Goal: Task Accomplishment & Management: Use online tool/utility

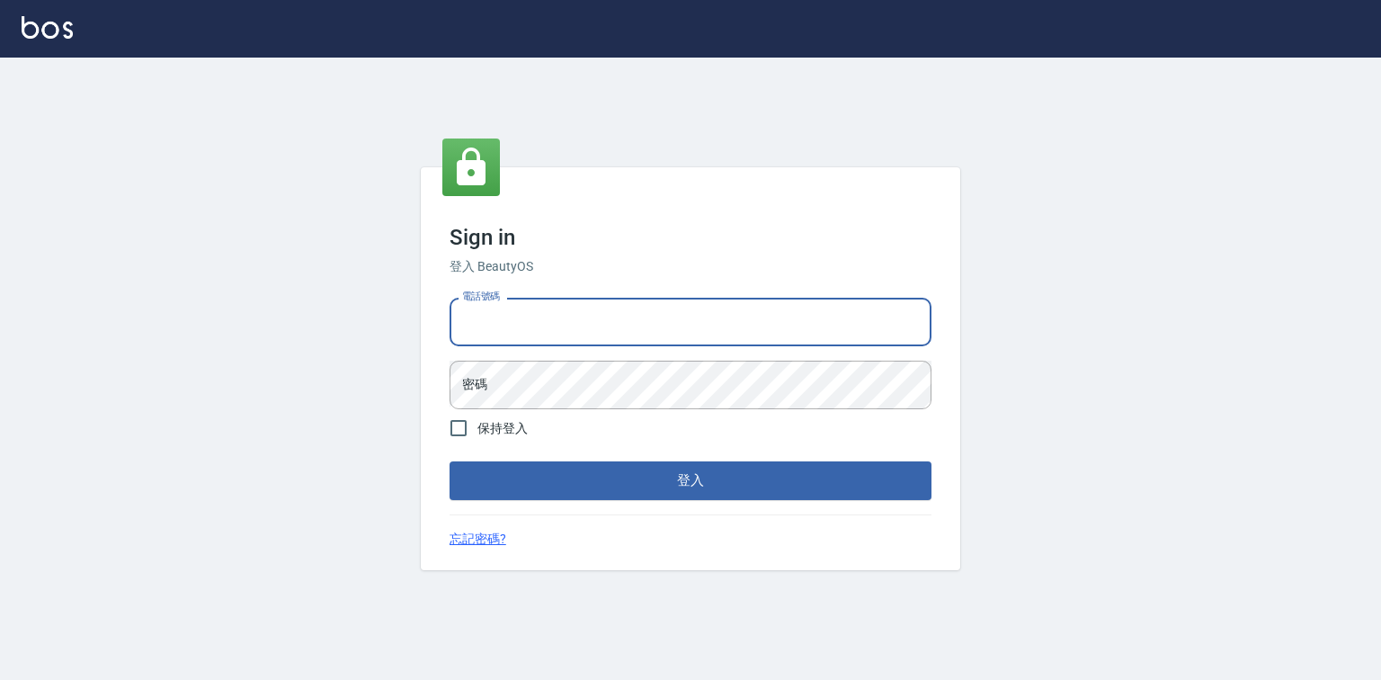
drag, startPoint x: 662, startPoint y: 319, endPoint x: 653, endPoint y: 322, distance: 9.4
click at [662, 319] on input "電話號碼" at bounding box center [690, 322] width 482 height 49
type input "0921855390"
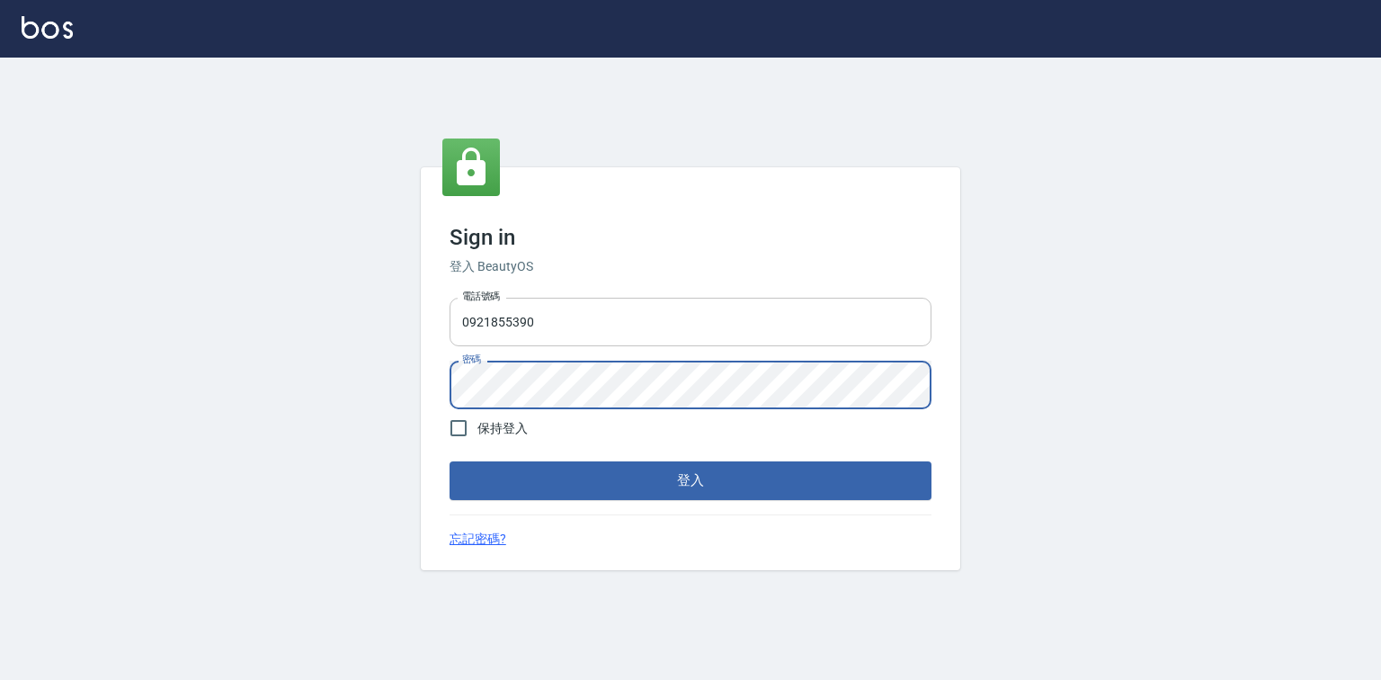
click at [449, 461] on button "登入" at bounding box center [690, 480] width 482 height 38
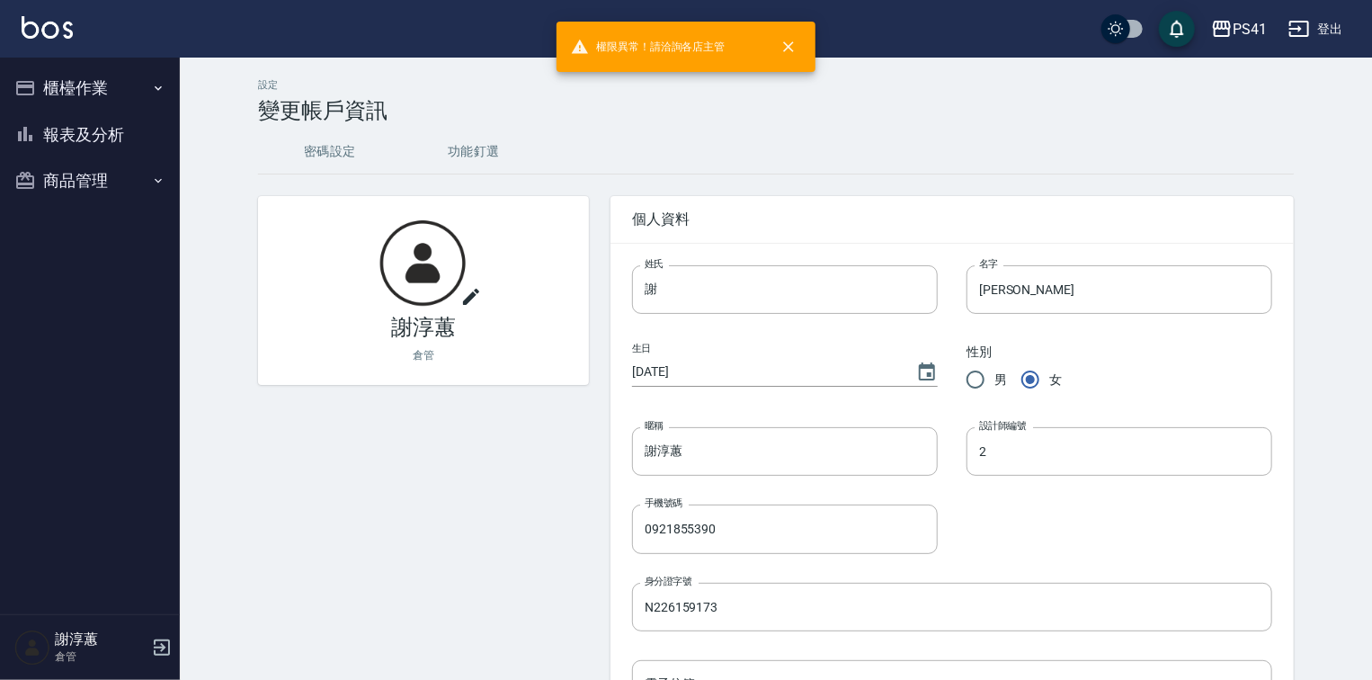
click at [163, 90] on icon "button" at bounding box center [158, 88] width 14 height 14
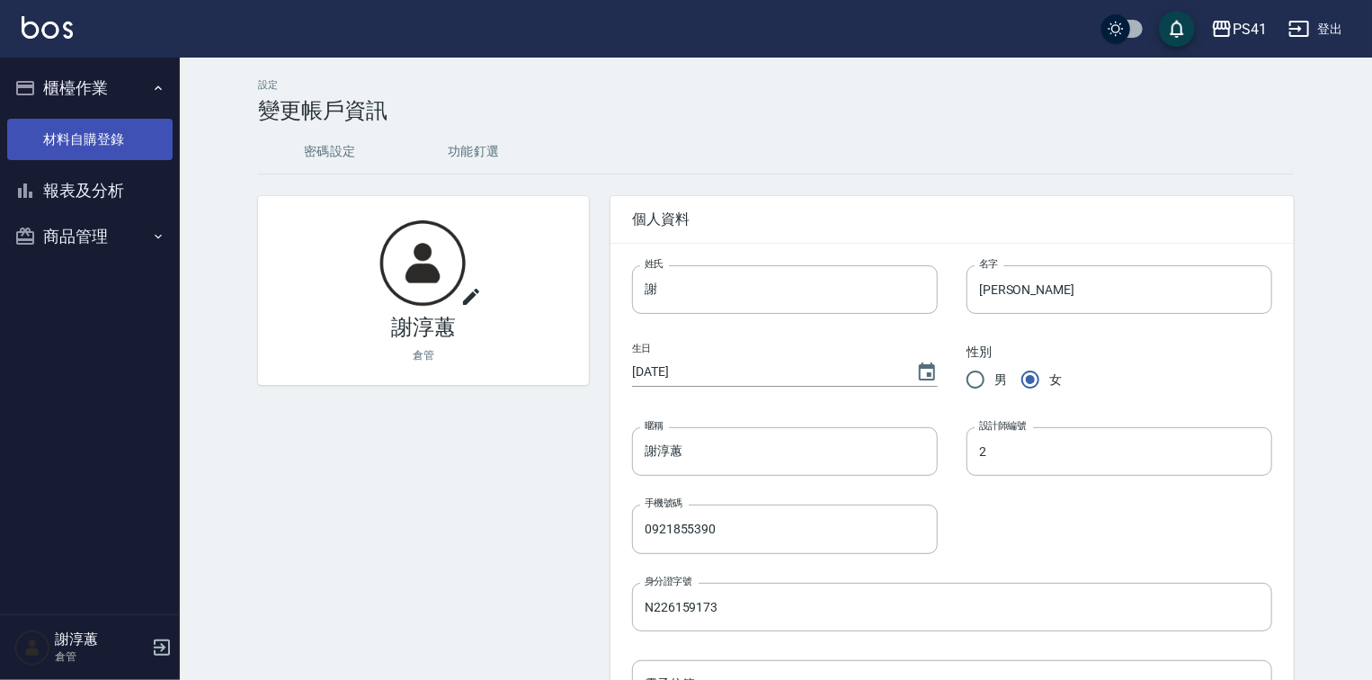
click at [111, 147] on link "材料自購登錄" at bounding box center [89, 139] width 165 height 41
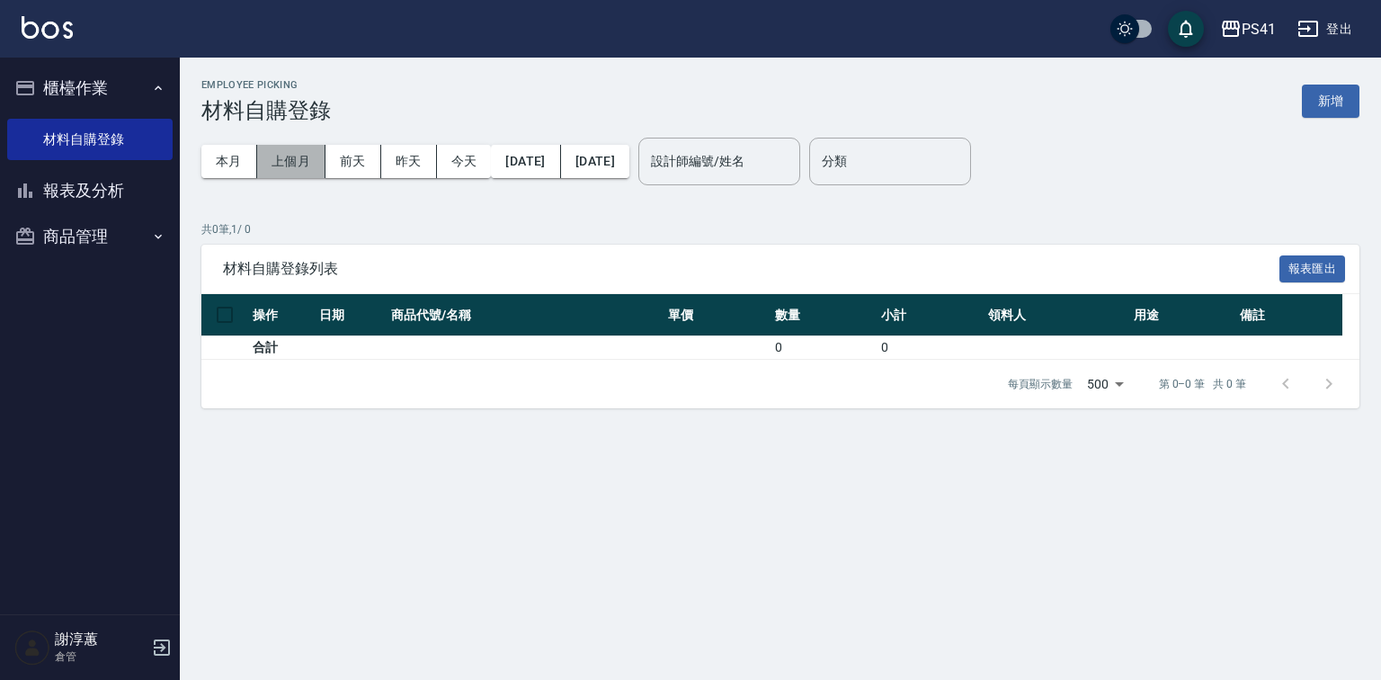
click at [282, 173] on button "上個月" at bounding box center [291, 161] width 68 height 33
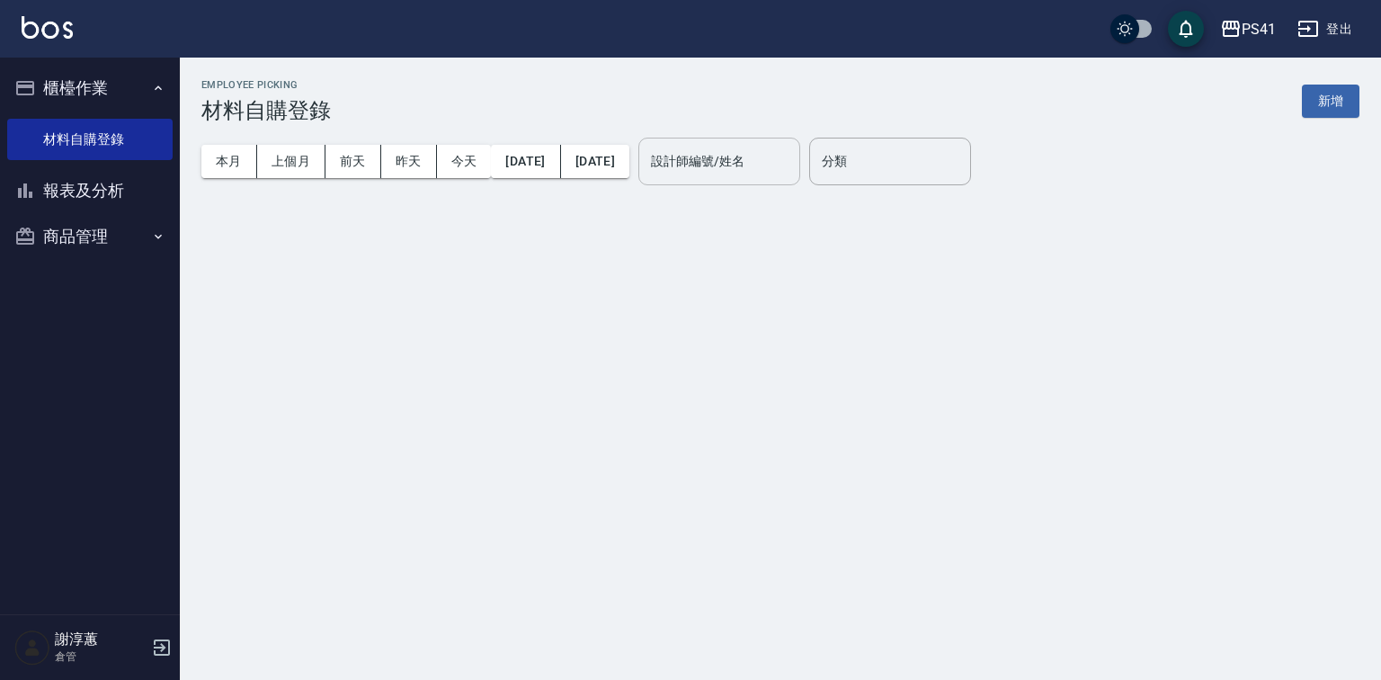
click at [741, 147] on div "設計師編號/姓名 設計師編號/姓名" at bounding box center [719, 162] width 162 height 48
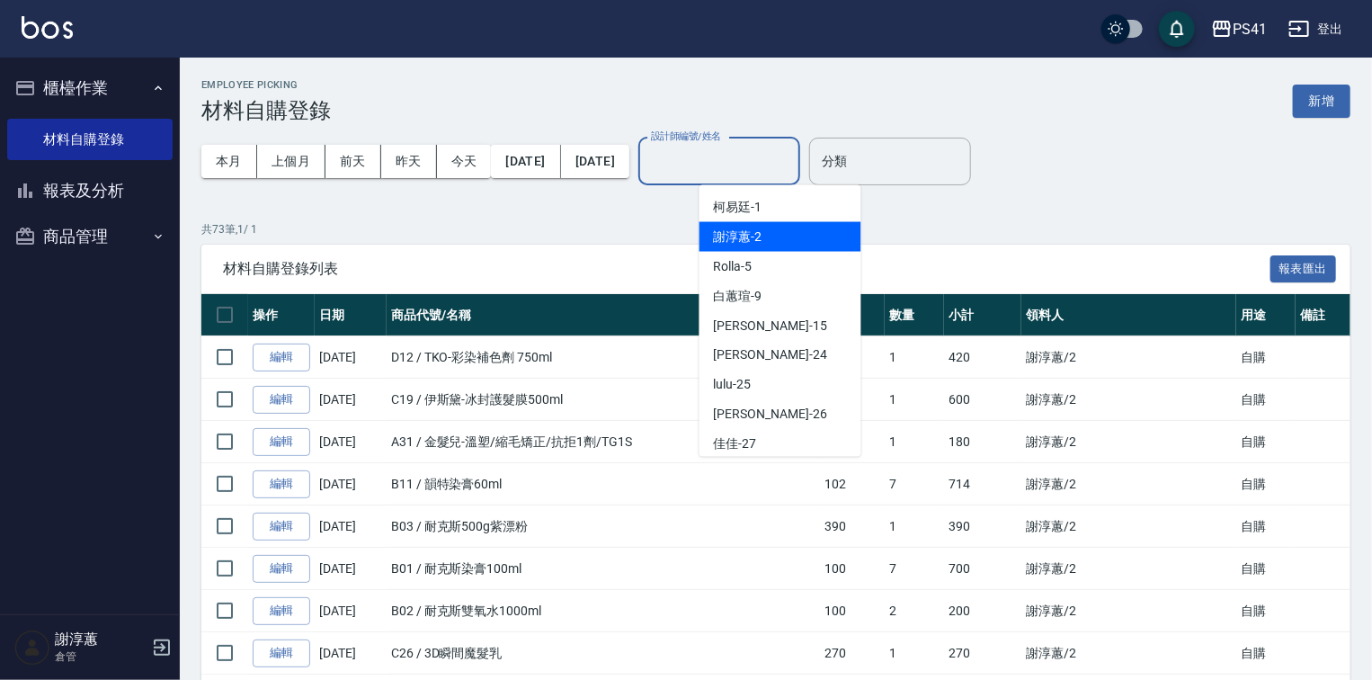
click at [727, 230] on span "[PERSON_NAME]-2" at bounding box center [738, 236] width 49 height 19
type input "[PERSON_NAME]-2"
